Goal: Information Seeking & Learning: Learn about a topic

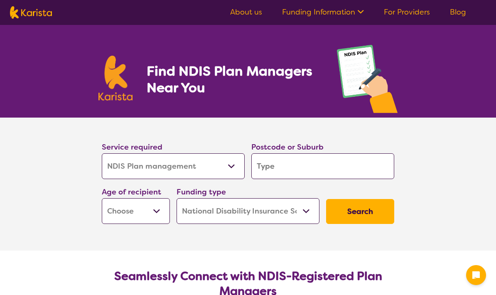
select select "NDIS Plan management"
select select "NDIS"
select select "NDIS Plan management"
select select "NDIS"
click at [229, 164] on select "Allied Health Assistant Assessment ([MEDICAL_DATA] or [MEDICAL_DATA]) Behaviour…" at bounding box center [173, 166] width 143 height 26
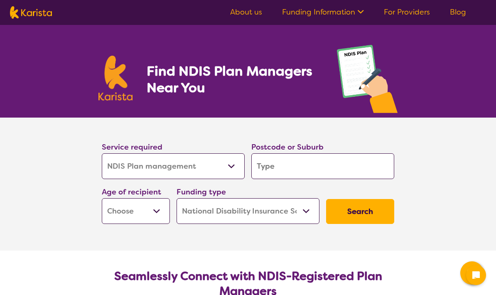
select select "Personal care"
click at [320, 161] on input "search" at bounding box center [322, 166] width 143 height 26
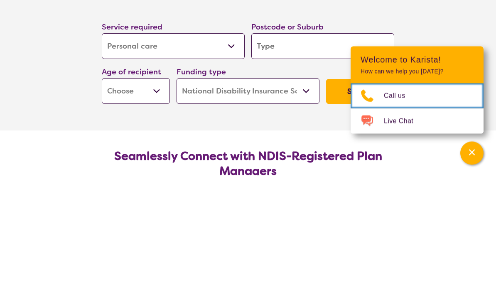
scroll to position [120, 0]
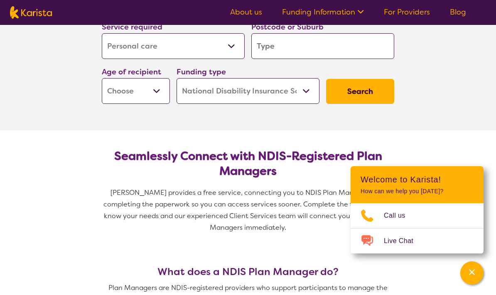
click at [292, 47] on input "search" at bounding box center [322, 46] width 143 height 26
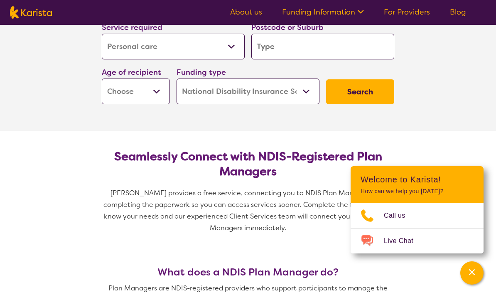
type input "2"
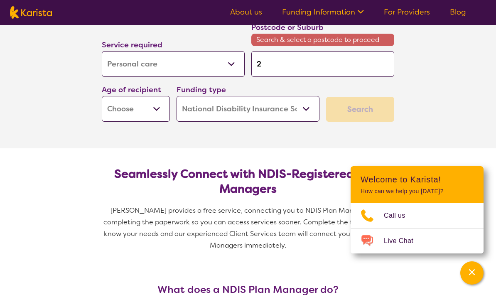
type input "22"
type input "226"
type input "2264"
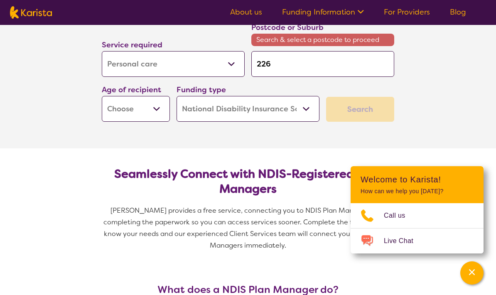
type input "2264"
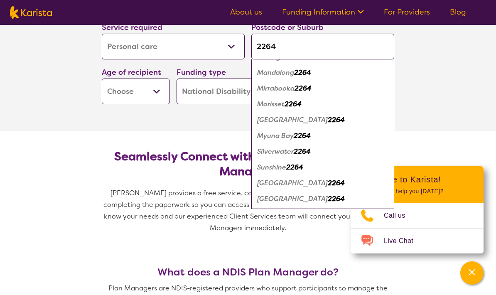
scroll to position [120, 0]
type input "2264"
click at [294, 99] on div "Morisset 2264" at bounding box center [323, 104] width 135 height 16
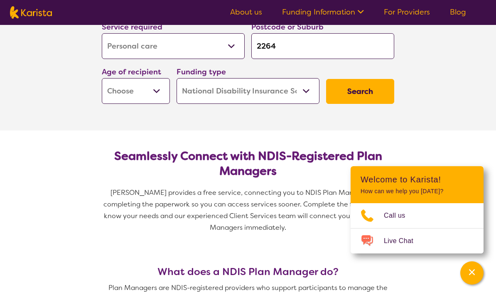
click at [154, 91] on select "Early Childhood - 0 to 9 Child - 10 to 11 Adolescent - 12 to 17 Adult - 18 to 6…" at bounding box center [136, 91] width 68 height 26
select select "AD"
click at [312, 87] on select "Home Care Package (HCP) National Disability Insurance Scheme (NDIS) I don't know" at bounding box center [248, 91] width 143 height 26
click at [373, 91] on button "Search" at bounding box center [360, 91] width 68 height 25
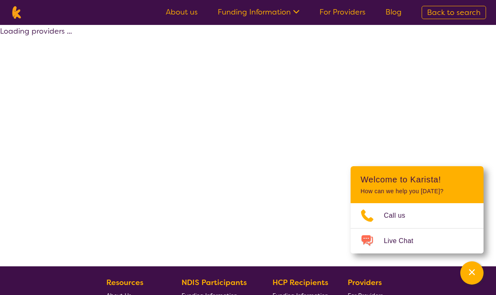
select select "NDIS"
select select "Personal care"
select select "AD"
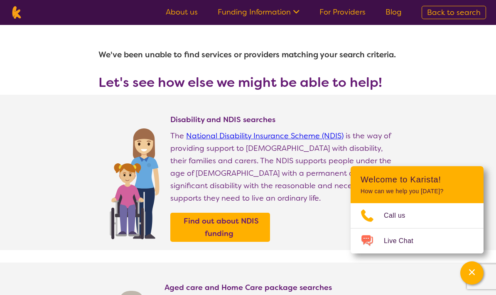
scroll to position [120, 0]
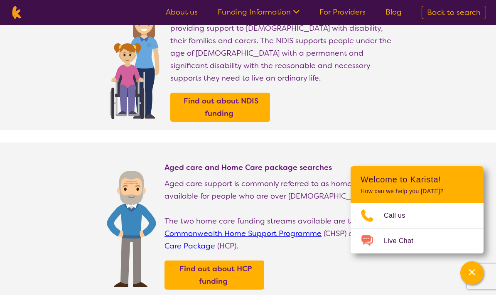
select select "NDIS Plan management"
select select "AD"
select select "NDIS"
select select "NDIS Plan management"
select select "AD"
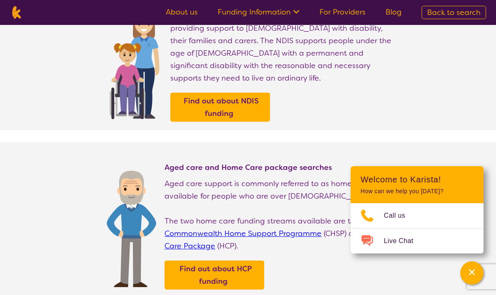
select select "NDIS"
